Goal: Task Accomplishment & Management: Complete application form

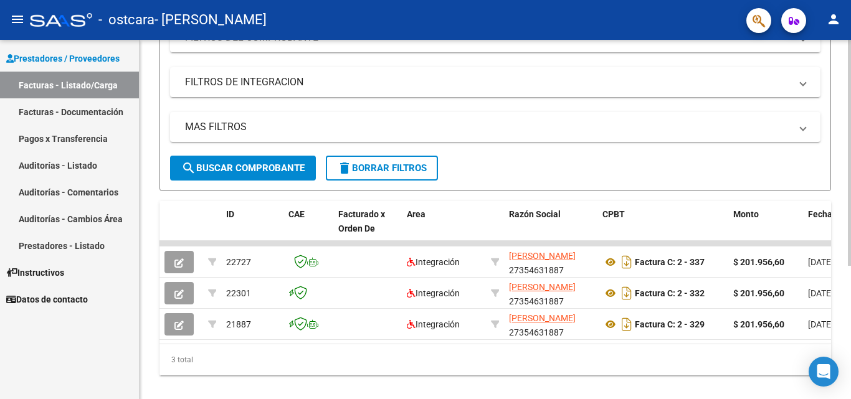
scroll to position [212, 0]
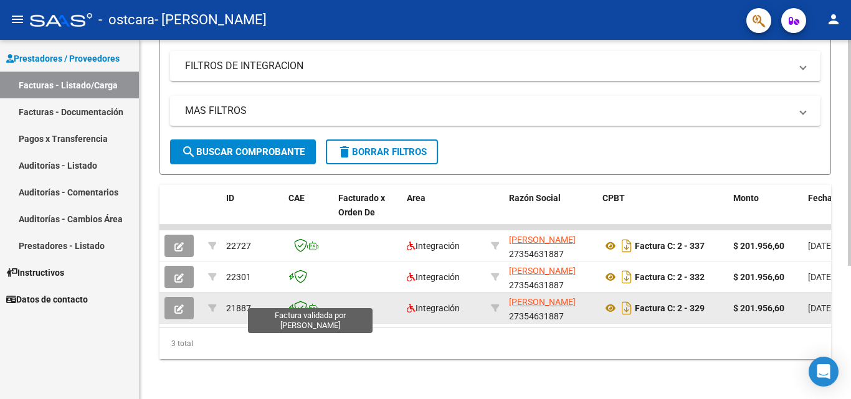
click at [296, 301] on icon at bounding box center [300, 308] width 13 height 14
click at [186, 297] on button "button" at bounding box center [178, 308] width 29 height 22
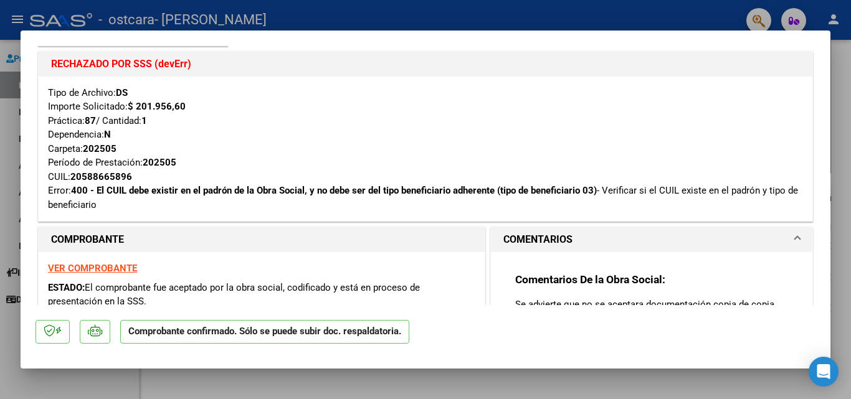
scroll to position [249, 0]
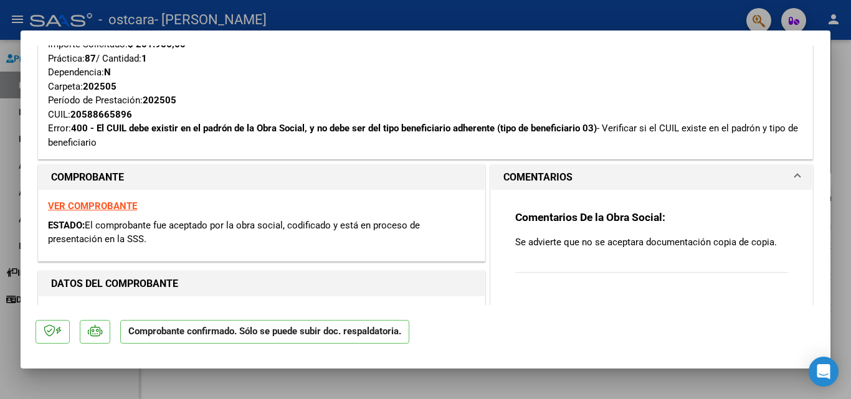
drag, startPoint x: 85, startPoint y: 113, endPoint x: 127, endPoint y: 117, distance: 42.6
click at [127, 117] on div "20588665896" at bounding box center [101, 115] width 62 height 14
click at [158, 176] on h1 "COMPROBANTE" at bounding box center [261, 177] width 421 height 15
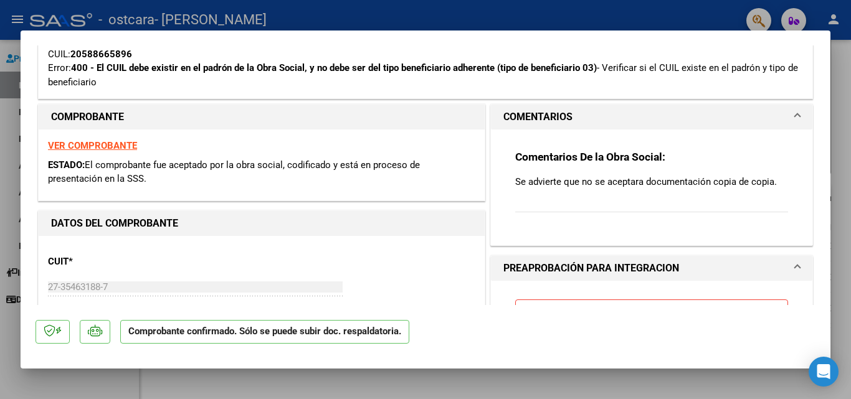
scroll to position [311, 0]
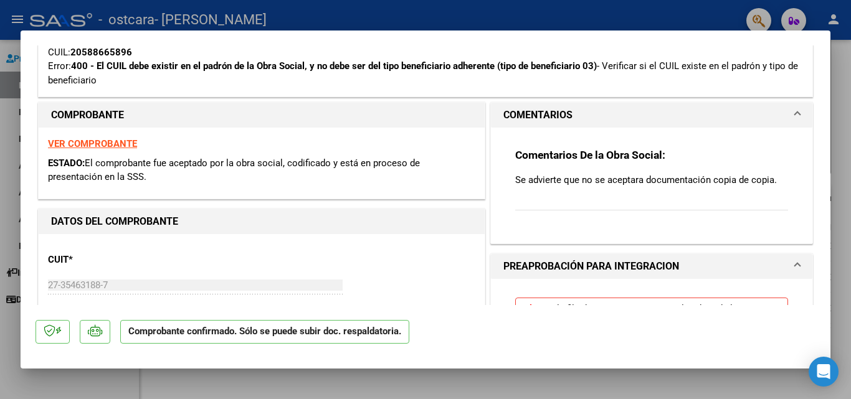
click at [284, 384] on div at bounding box center [425, 199] width 851 height 399
type input "$ 0,00"
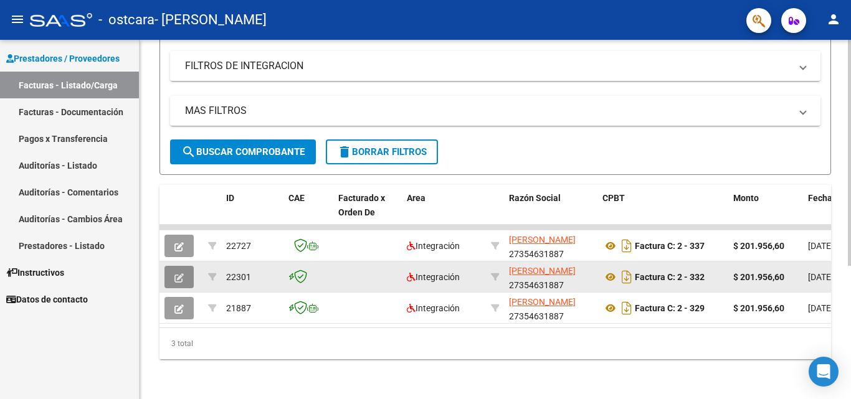
click at [181, 273] on icon "button" at bounding box center [178, 277] width 9 height 9
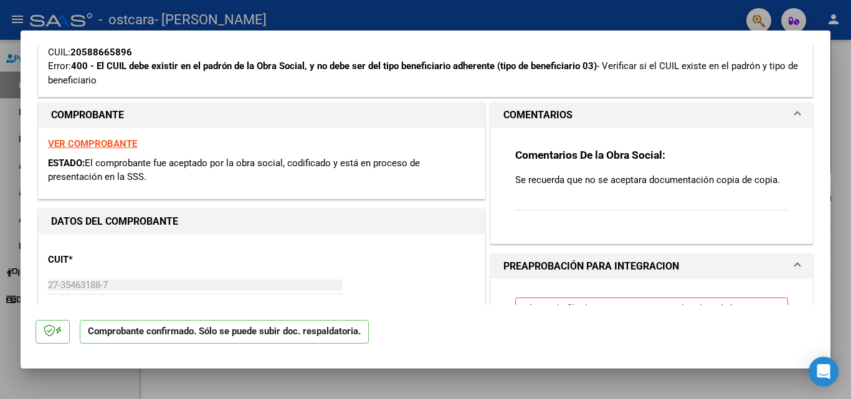
click at [0, 192] on div at bounding box center [425, 199] width 851 height 399
type input "$ 0,00"
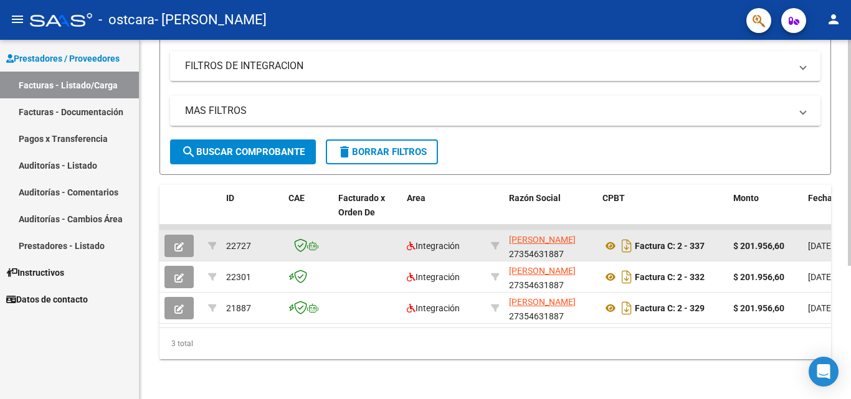
click at [177, 242] on icon "button" at bounding box center [178, 246] width 9 height 9
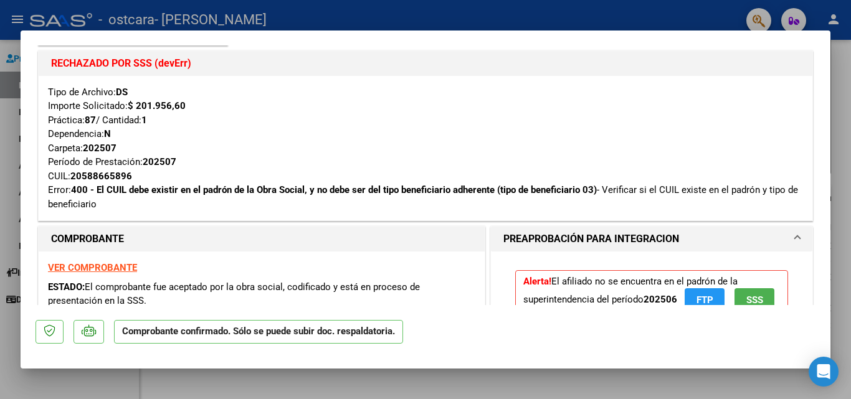
scroll to position [187, 0]
click at [9, 199] on div at bounding box center [425, 199] width 851 height 399
type input "$ 0,00"
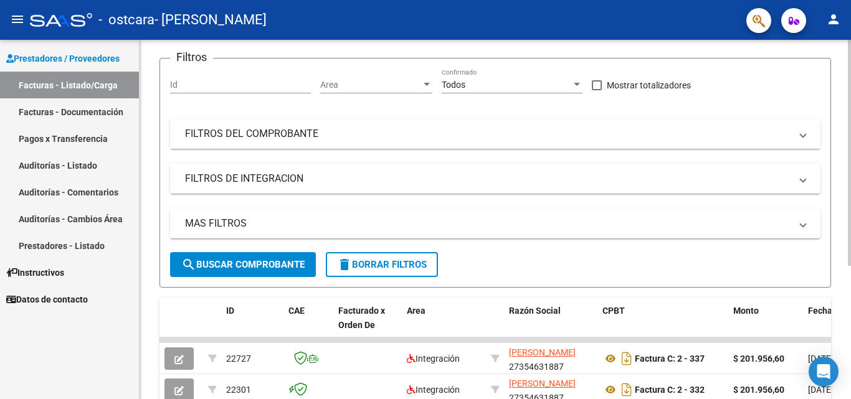
scroll to position [26, 0]
